Goal: Task Accomplishment & Management: Use online tool/utility

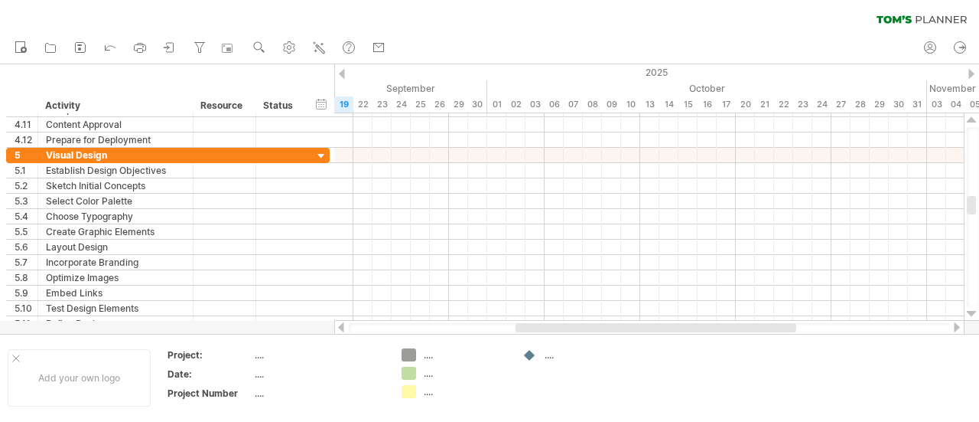
click at [797, 47] on div "new" at bounding box center [489, 48] width 979 height 32
click at [822, 34] on div "new" at bounding box center [489, 48] width 979 height 32
click at [836, 28] on div "clear filter reapply filter" at bounding box center [489, 16] width 979 height 32
click at [610, 11] on div "clear filter reapply filter" at bounding box center [489, 16] width 979 height 32
click at [76, 47] on icon at bounding box center [81, 48] width 10 height 10
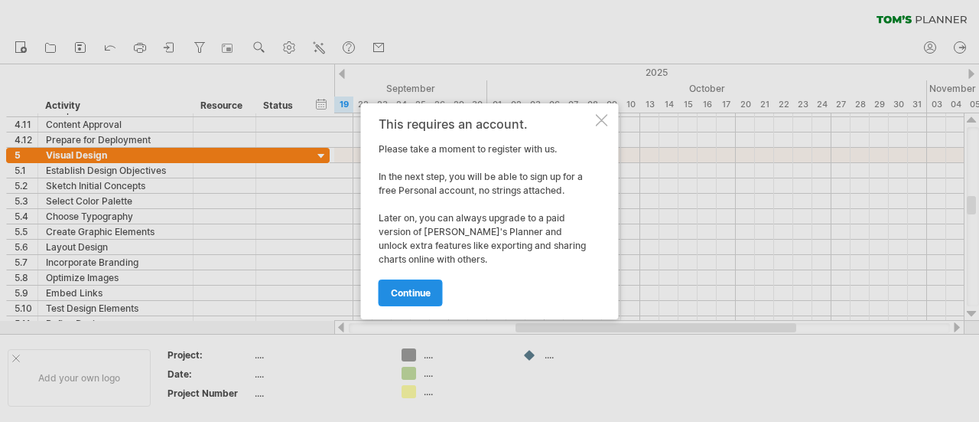
click at [406, 295] on span "continue" at bounding box center [411, 292] width 40 height 11
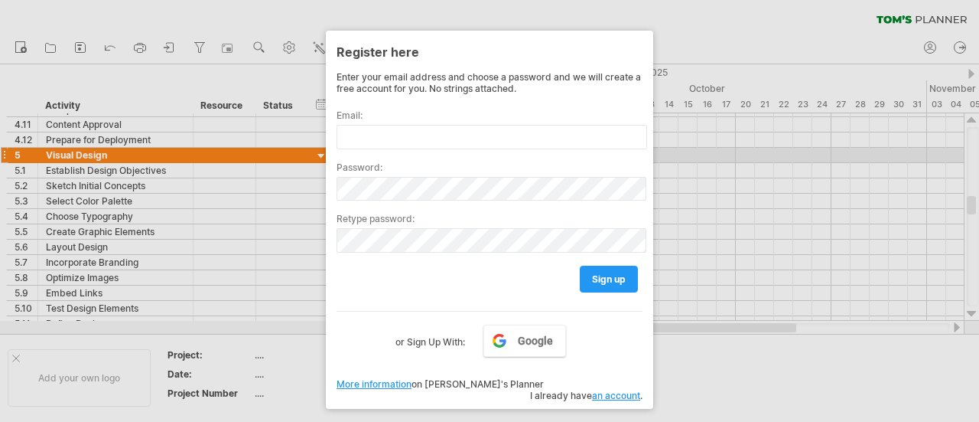
click at [436, 149] on div "Password:" at bounding box center [490, 174] width 306 height 51
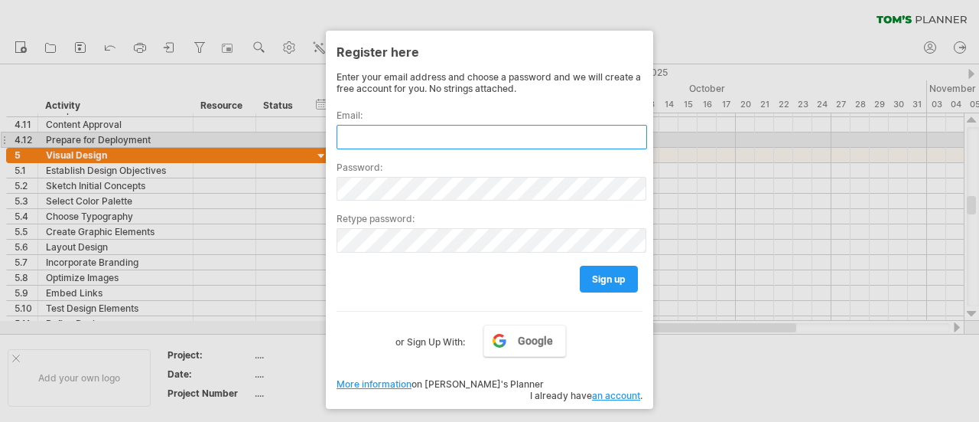
click at [440, 139] on input "text" at bounding box center [492, 137] width 311 height 24
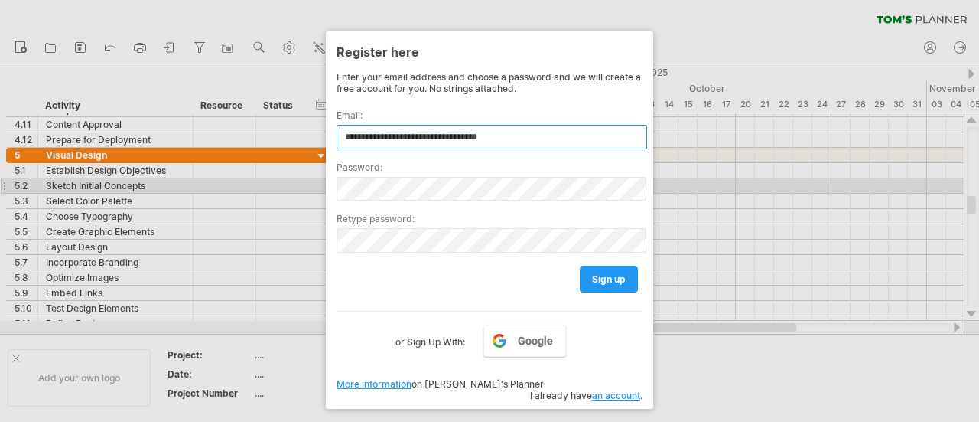
type input "**********"
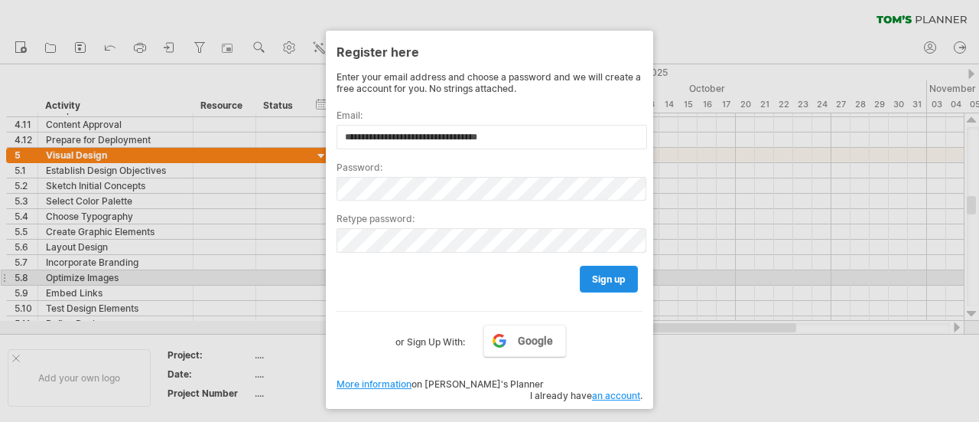
click at [612, 273] on span "sign up" at bounding box center [609, 278] width 34 height 11
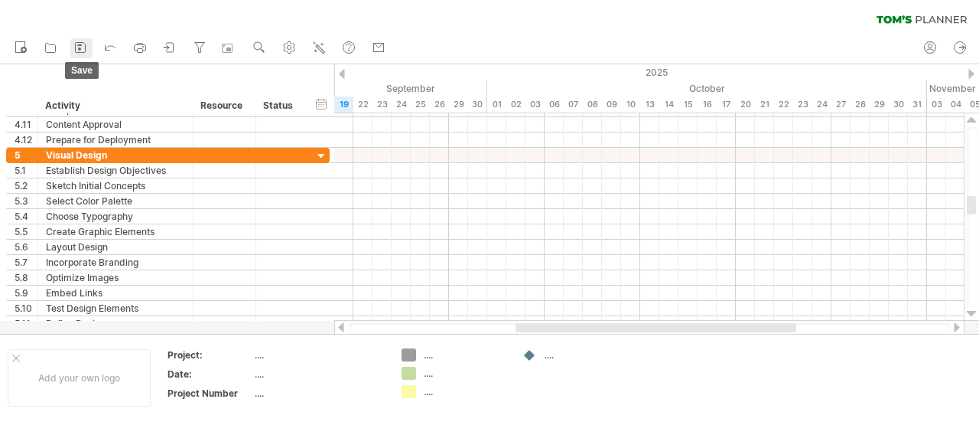
click at [83, 45] on icon at bounding box center [80, 47] width 15 height 15
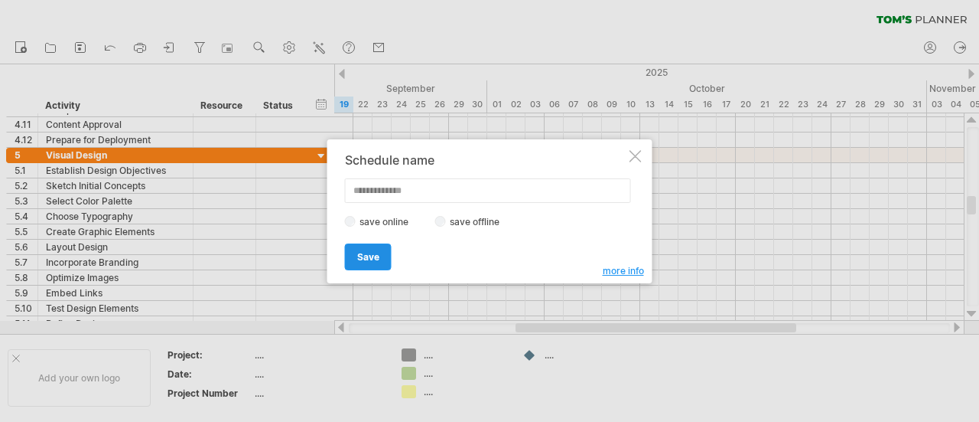
click at [371, 256] on span "Save" at bounding box center [368, 256] width 22 height 11
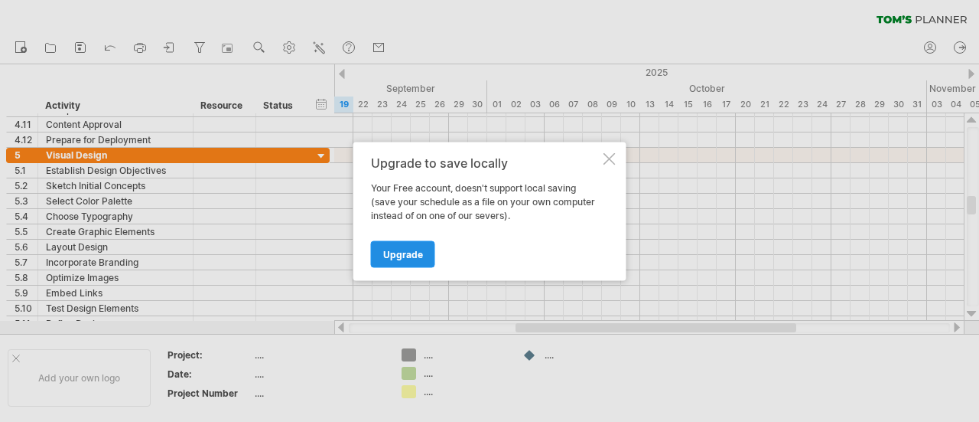
click at [415, 254] on span "Upgrade" at bounding box center [403, 253] width 40 height 11
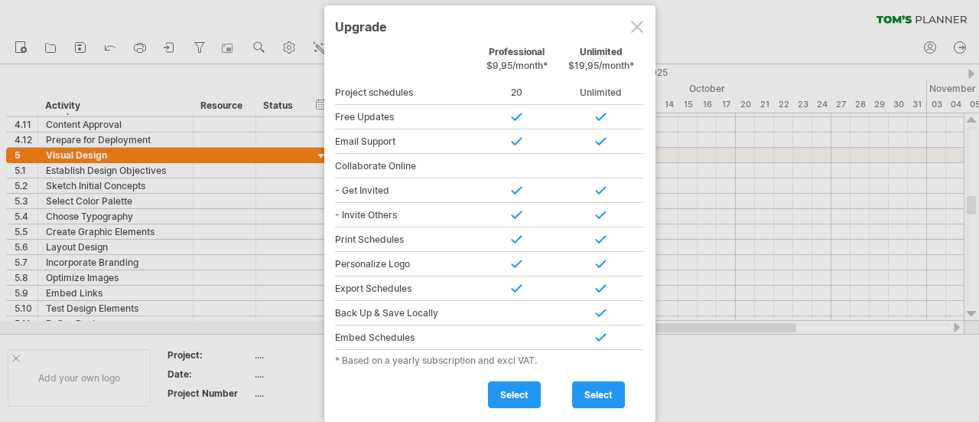
click at [637, 24] on div at bounding box center [637, 27] width 12 height 12
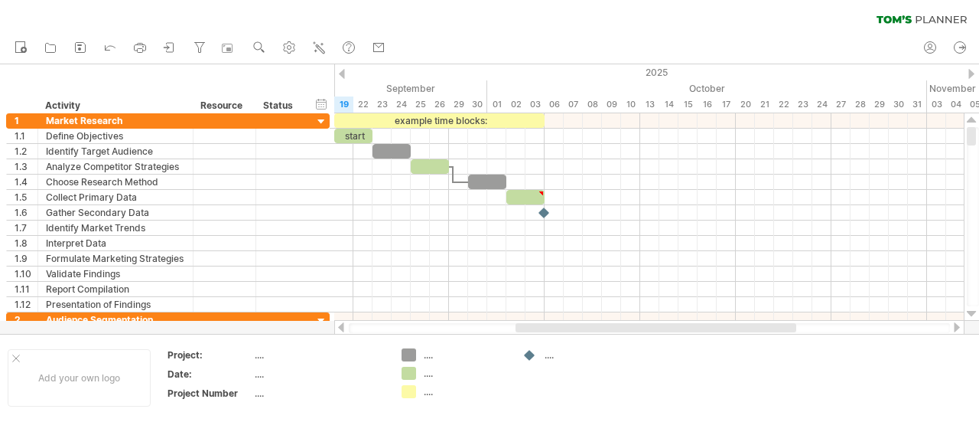
drag, startPoint x: 969, startPoint y: 212, endPoint x: 979, endPoint y: -31, distance: 243.5
click at [979, 0] on html "progress(100%) Trying to reach [DOMAIN_NAME] Connected again... 0% clear filter…" at bounding box center [489, 212] width 979 height 425
click at [128, 94] on div "hide start/end/duration show start/end/duration ******** Activity ******** Reso…" at bounding box center [167, 88] width 334 height 49
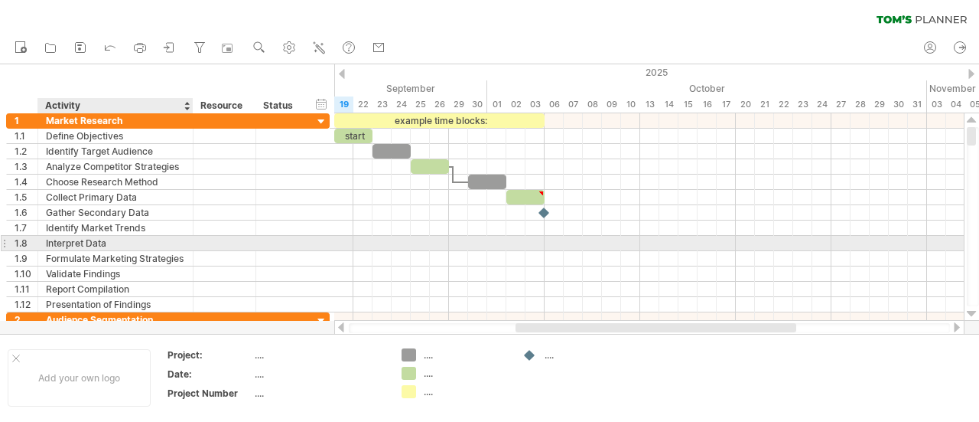
drag, startPoint x: 110, startPoint y: 99, endPoint x: 112, endPoint y: 246, distance: 146.9
click at [112, 246] on div "Trying to reach [DOMAIN_NAME] Connected again... 0% clear filter new 1" at bounding box center [489, 211] width 979 height 422
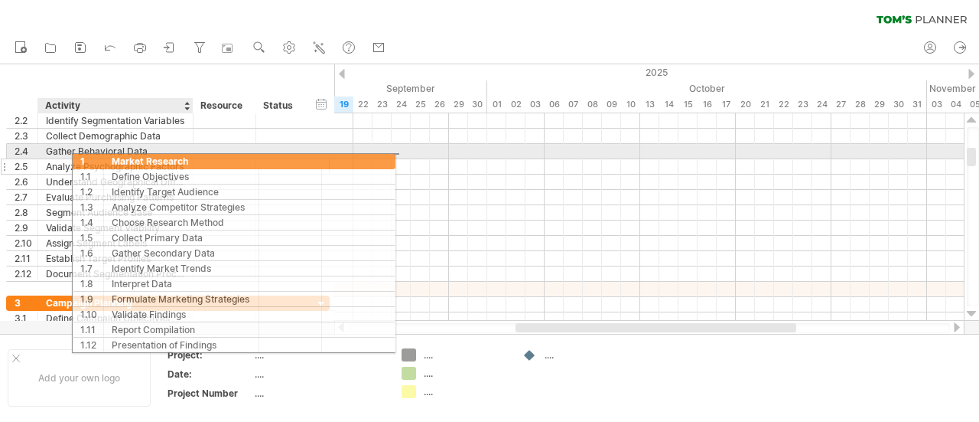
drag, startPoint x: 44, startPoint y: 120, endPoint x: 116, endPoint y: 158, distance: 81.5
